Goal: Book appointment/travel/reservation

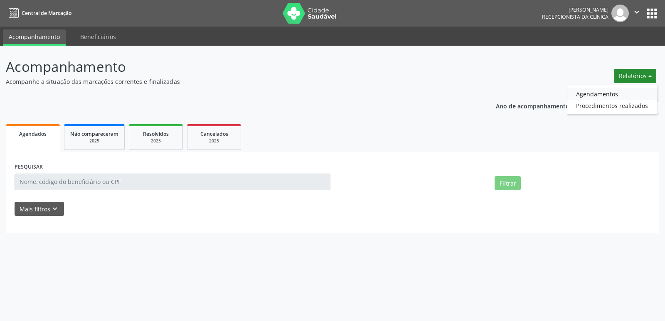
click at [594, 95] on link "Agendamentos" at bounding box center [611, 94] width 89 height 12
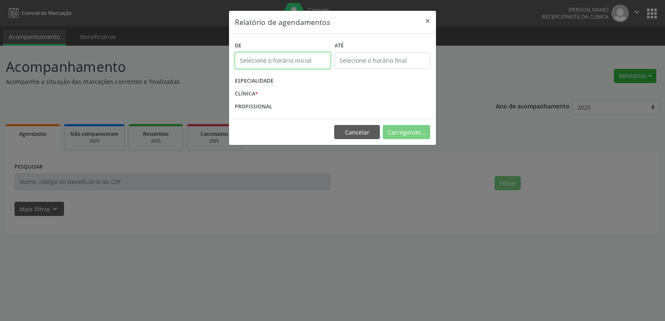
click at [258, 60] on input "text" at bounding box center [283, 60] width 96 height 17
type input "12:00"
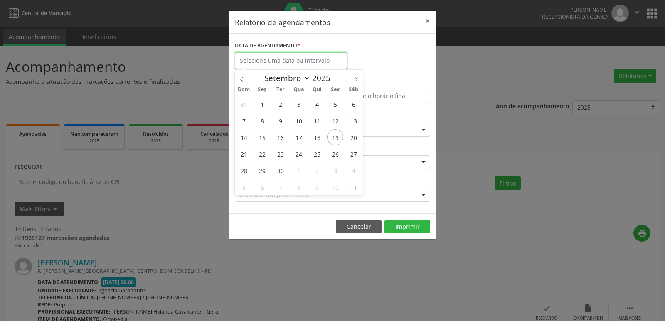
click at [267, 58] on input "text" at bounding box center [291, 60] width 112 height 17
click at [337, 138] on span "19" at bounding box center [335, 137] width 16 height 16
type input "[DATE]"
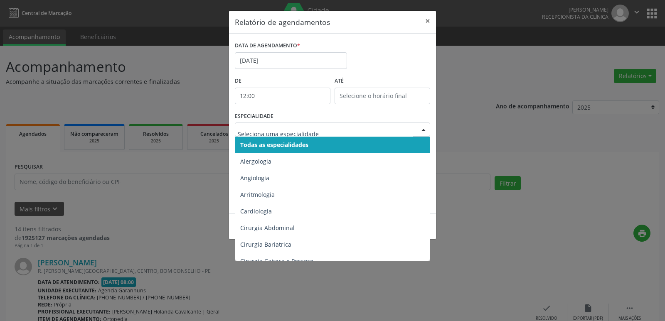
click at [334, 123] on div at bounding box center [332, 130] width 195 height 14
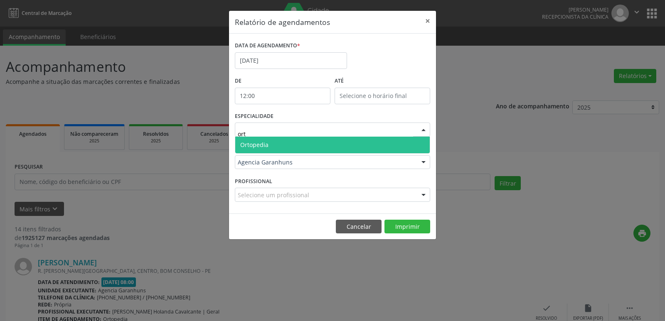
click at [327, 145] on span "Ortopedia" at bounding box center [332, 145] width 194 height 17
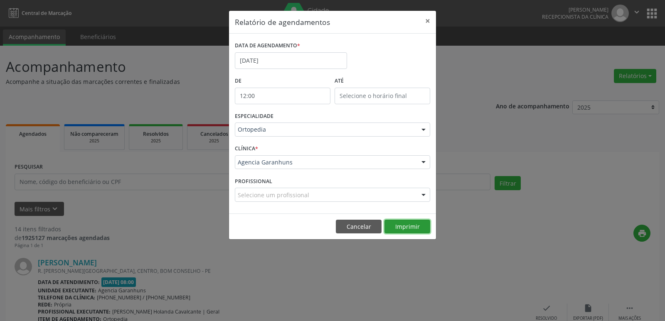
click at [407, 225] on button "Imprimir" at bounding box center [407, 227] width 46 height 14
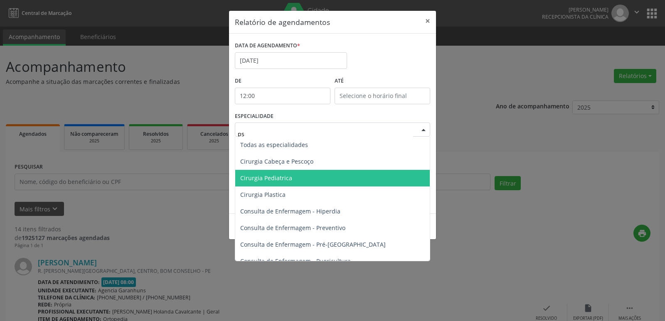
type input "psi"
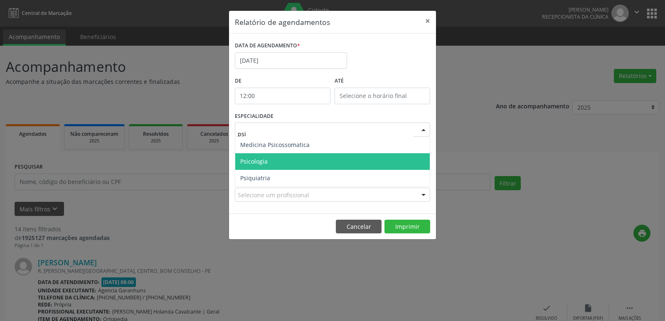
click at [281, 159] on span "Psicologia" at bounding box center [332, 161] width 194 height 17
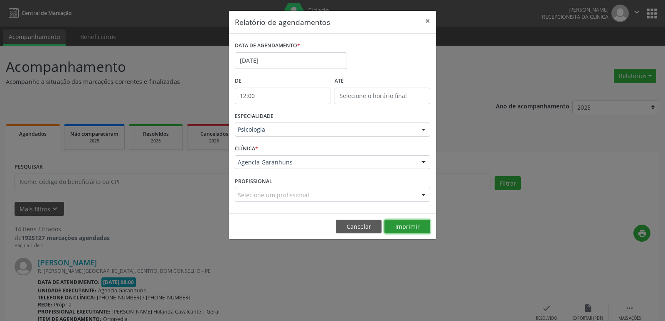
click at [401, 225] on button "Imprimir" at bounding box center [407, 227] width 46 height 14
click at [428, 20] on button "×" at bounding box center [427, 21] width 17 height 20
